Goal: Check status

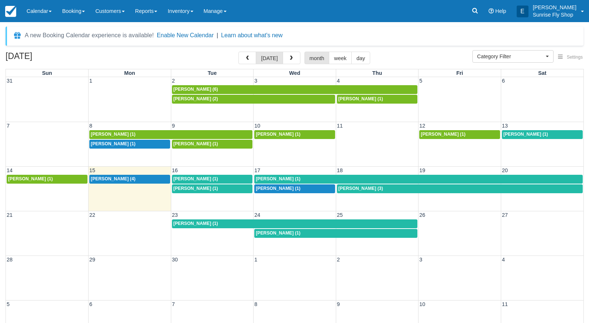
select select
click at [196, 187] on span "Wells Haren (1)" at bounding box center [195, 188] width 45 height 5
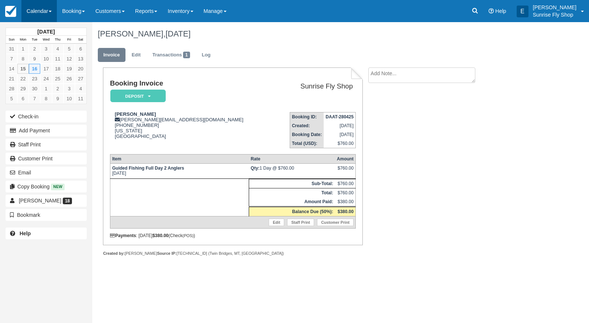
click at [31, 15] on link "Calendar" at bounding box center [38, 11] width 35 height 22
click at [65, 66] on link "Month" at bounding box center [51, 69] width 58 height 15
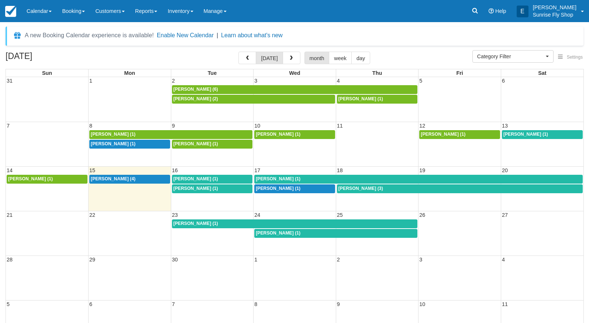
select select
click at [198, 189] on span "Wells Haren (1)" at bounding box center [195, 188] width 45 height 5
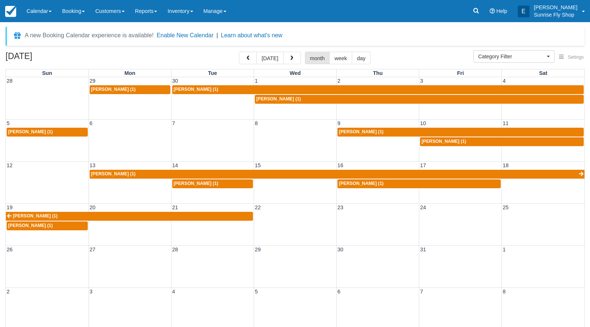
select select
click at [33, 15] on link "Calendar" at bounding box center [38, 11] width 35 height 22
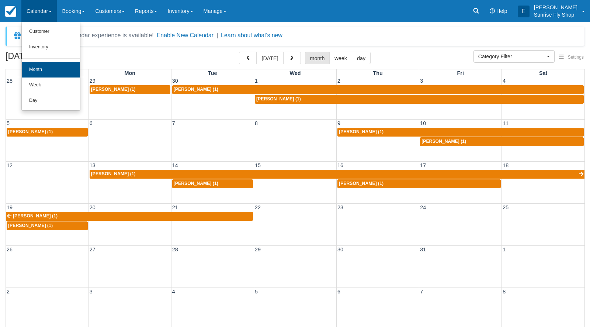
click at [33, 69] on link "Month" at bounding box center [51, 69] width 58 height 15
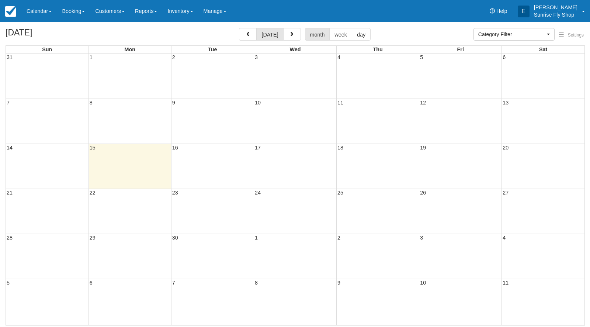
select select
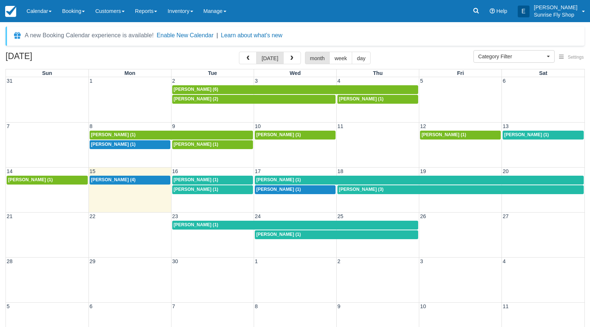
click at [186, 179] on span "Dan Woje (1)" at bounding box center [196, 179] width 45 height 5
